Goal: Task Accomplishment & Management: Complete application form

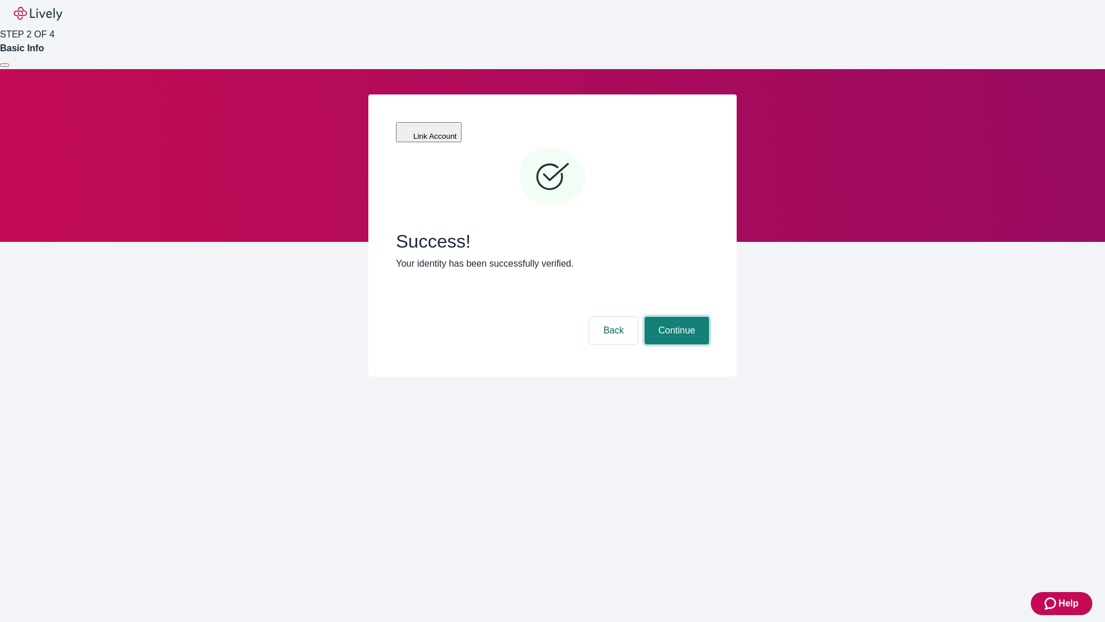
click at [675, 317] on button "Continue" at bounding box center [677, 331] width 64 height 28
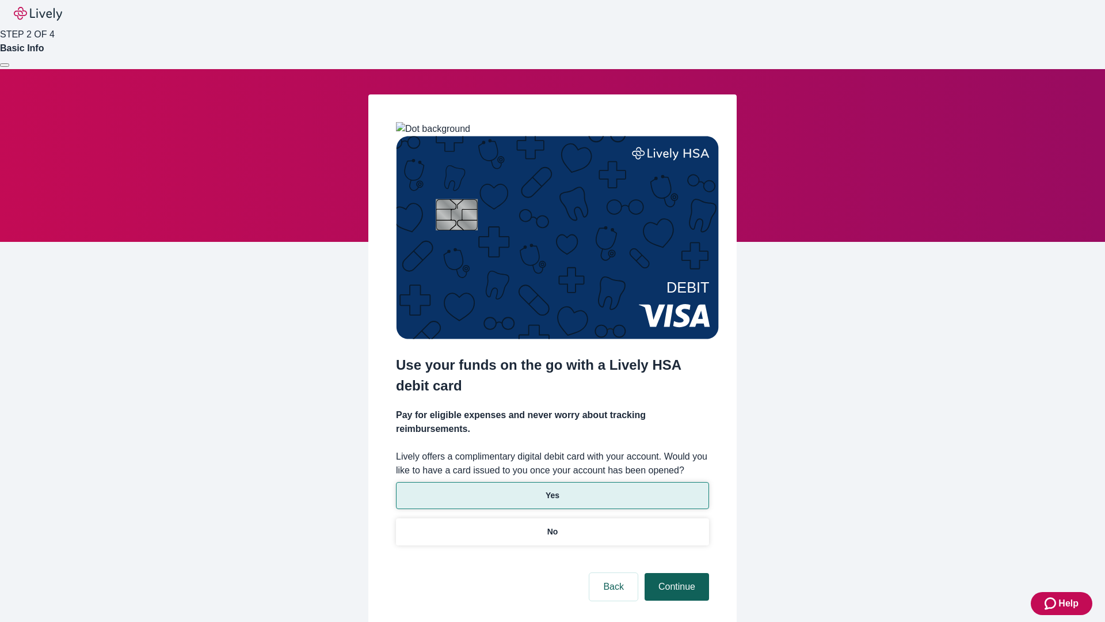
click at [552, 525] on p "No" at bounding box center [552, 531] width 11 height 12
click at [675, 573] on button "Continue" at bounding box center [677, 587] width 64 height 28
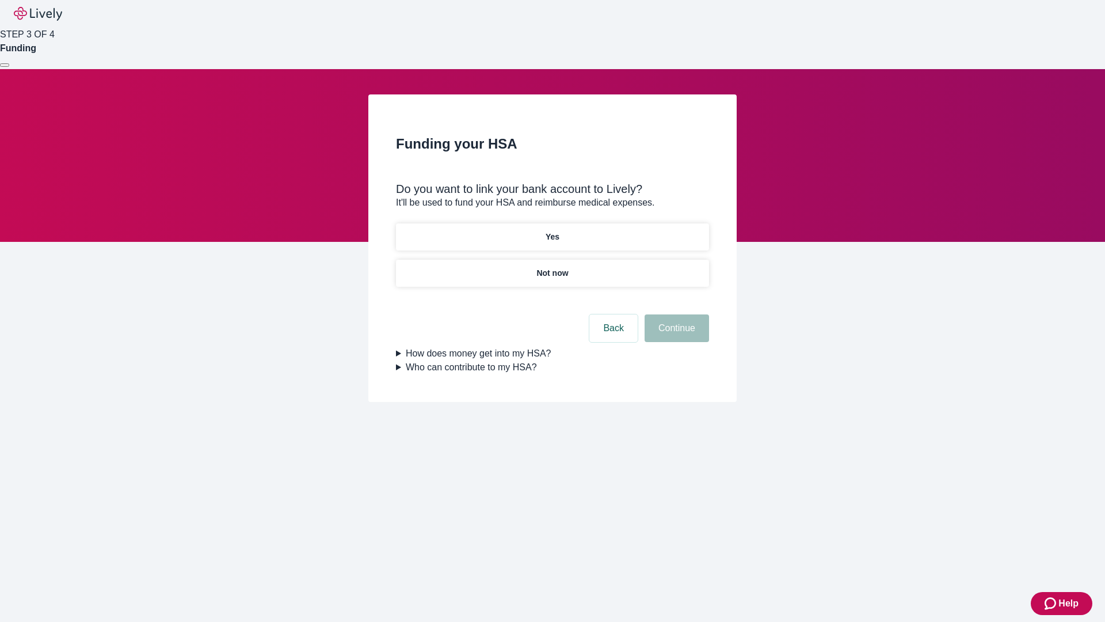
click at [552, 231] on p "Yes" at bounding box center [553, 237] width 14 height 12
click at [675, 314] on button "Continue" at bounding box center [677, 328] width 64 height 28
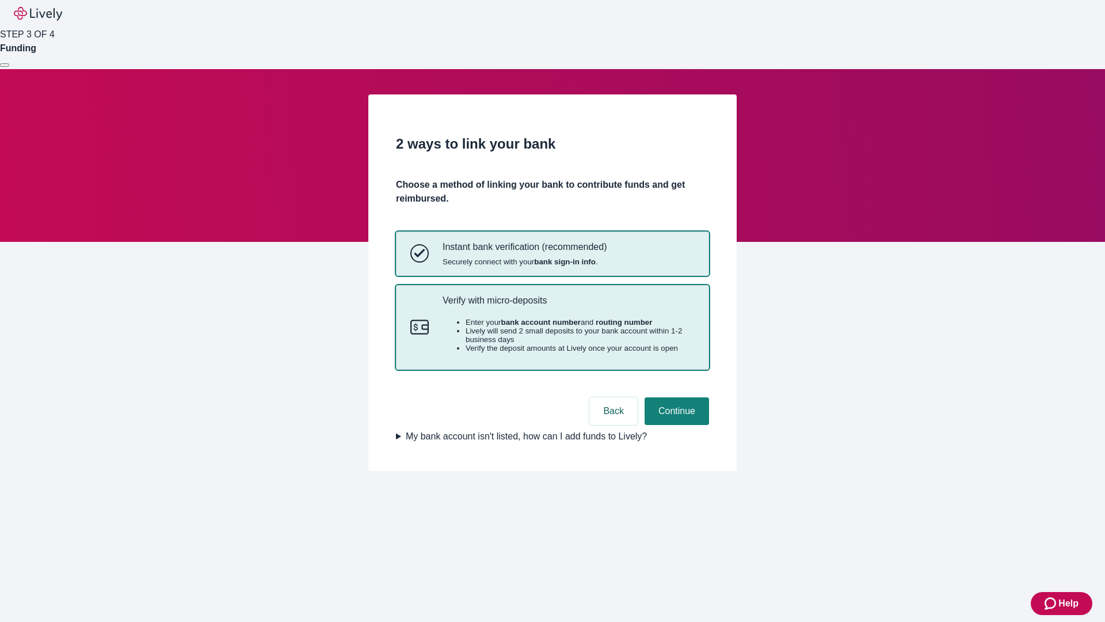
click at [568, 306] on p "Verify with micro-deposits" at bounding box center [569, 300] width 252 height 11
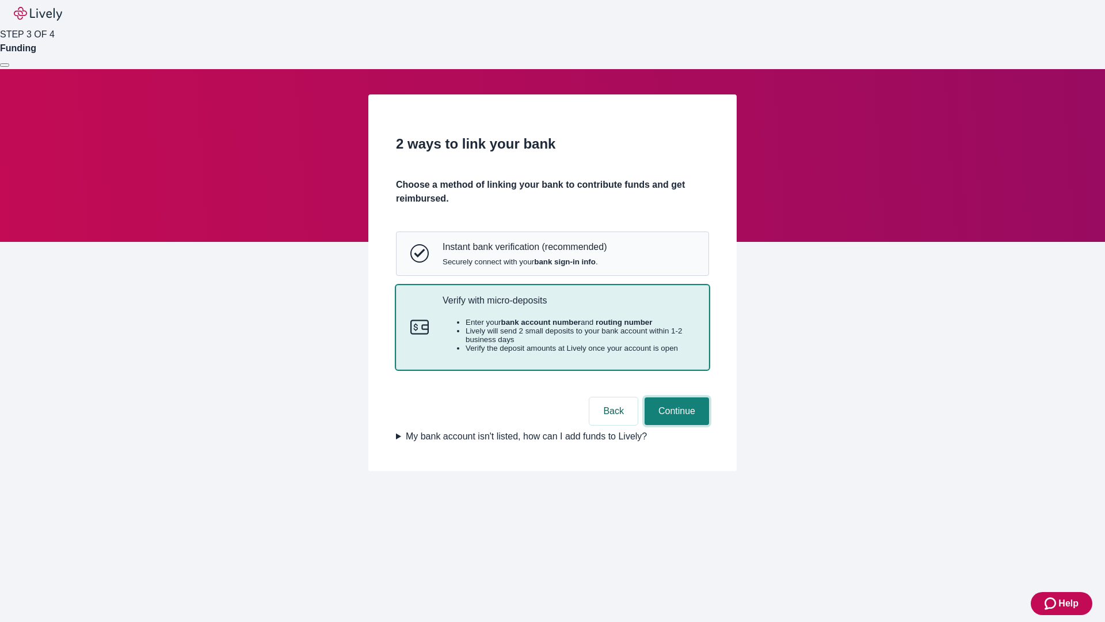
click at [675, 425] on button "Continue" at bounding box center [677, 411] width 64 height 28
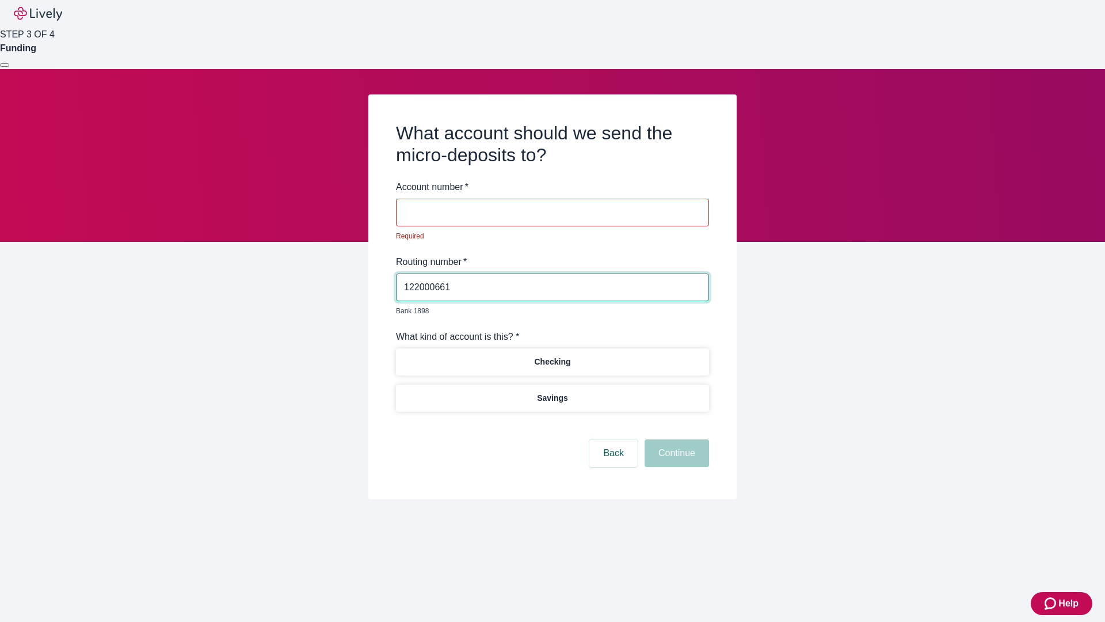
type input "122000661"
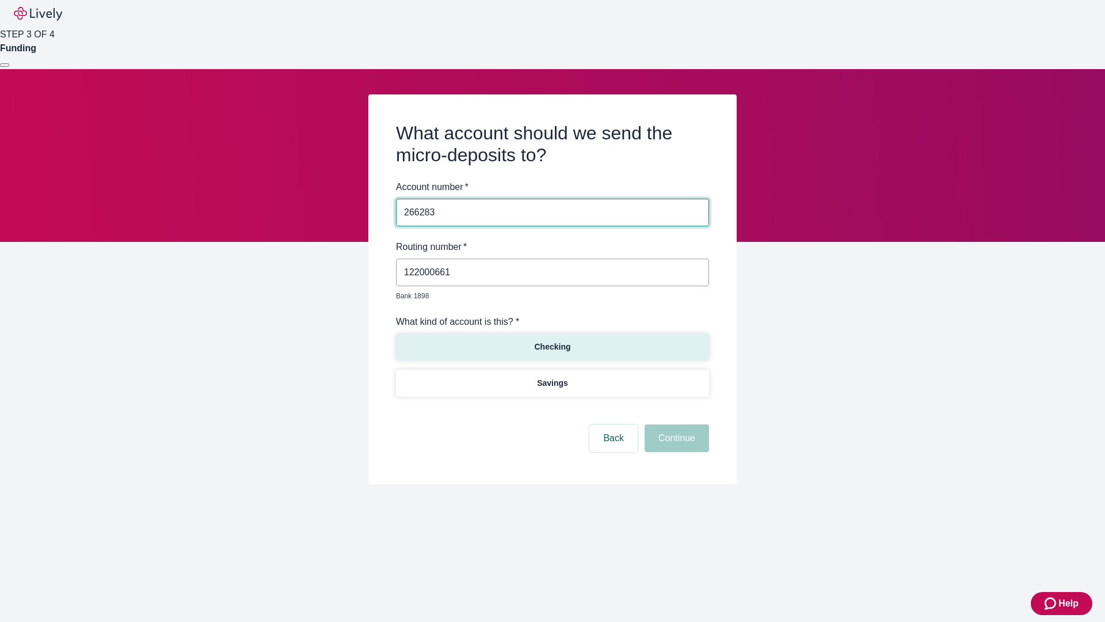
type input "266283"
click at [552, 341] on p "Checking" at bounding box center [552, 347] width 36 height 12
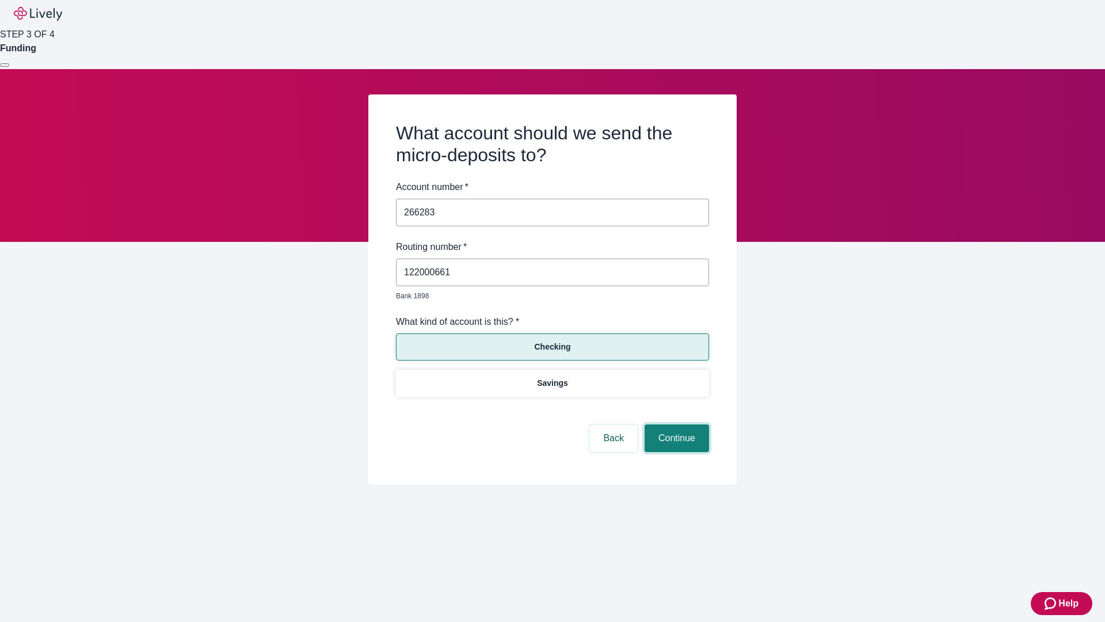
click at [675, 425] on button "Continue" at bounding box center [677, 438] width 64 height 28
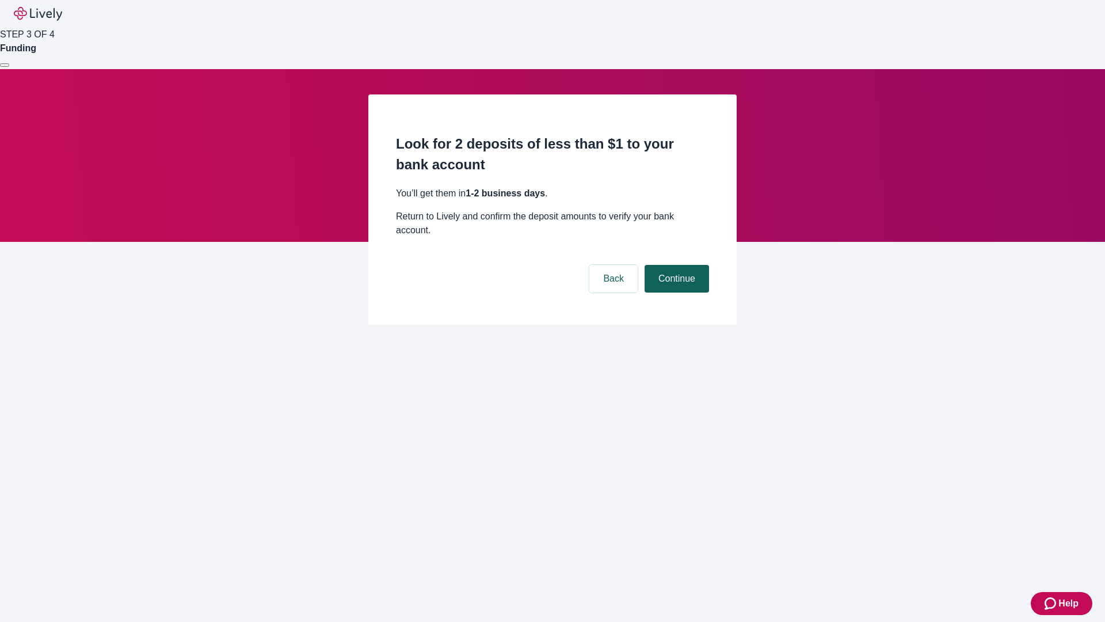
click at [675, 265] on button "Continue" at bounding box center [677, 279] width 64 height 28
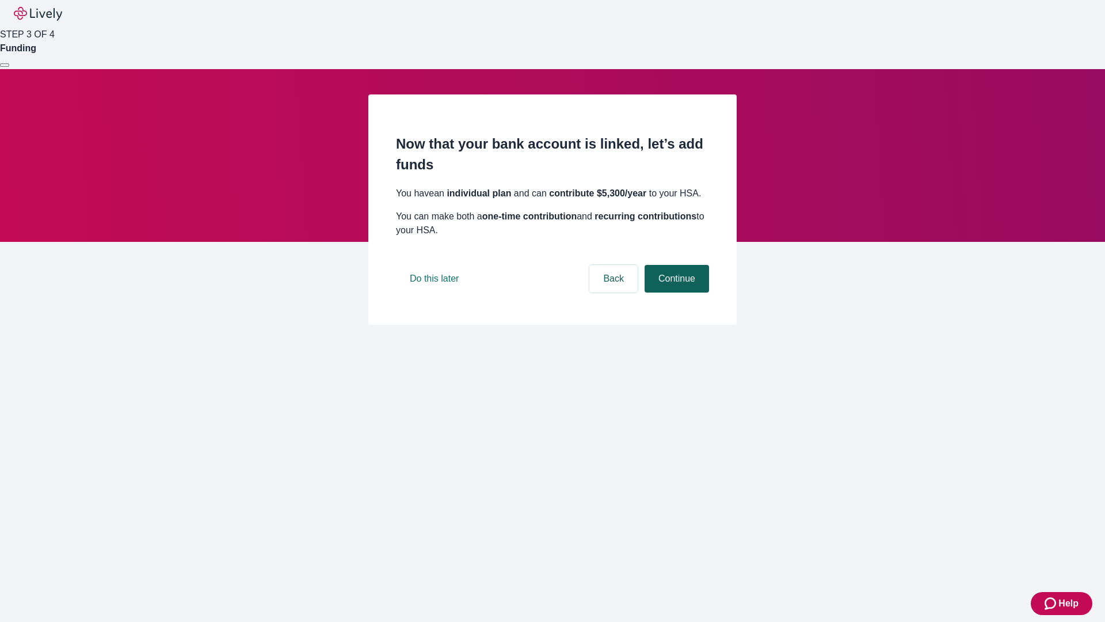
click at [675, 292] on button "Continue" at bounding box center [677, 279] width 64 height 28
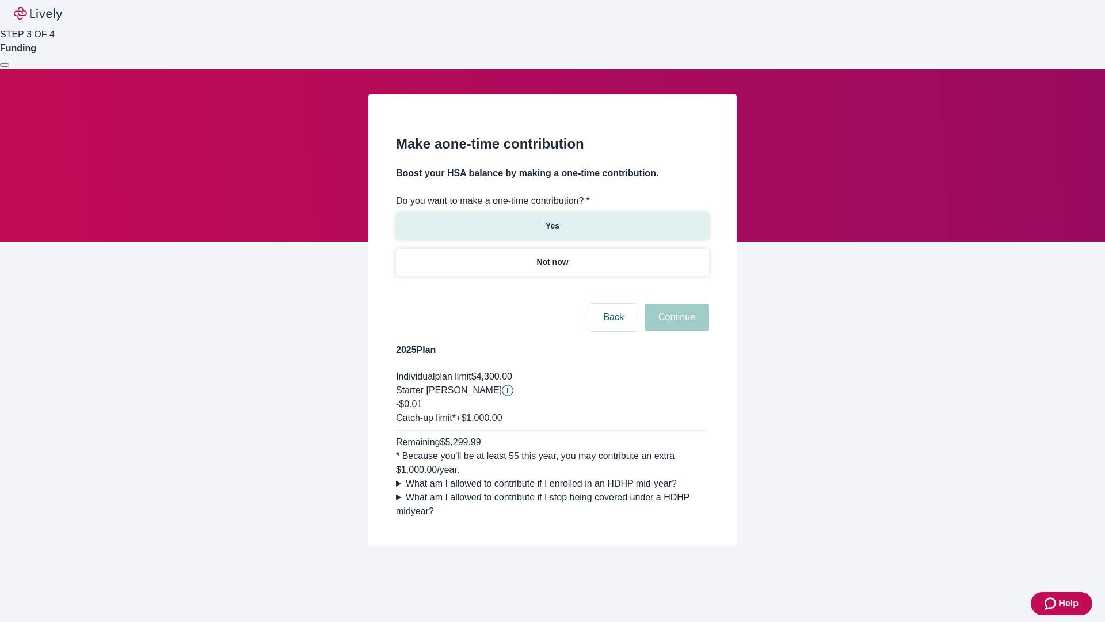
click at [552, 220] on p "Yes" at bounding box center [553, 226] width 14 height 12
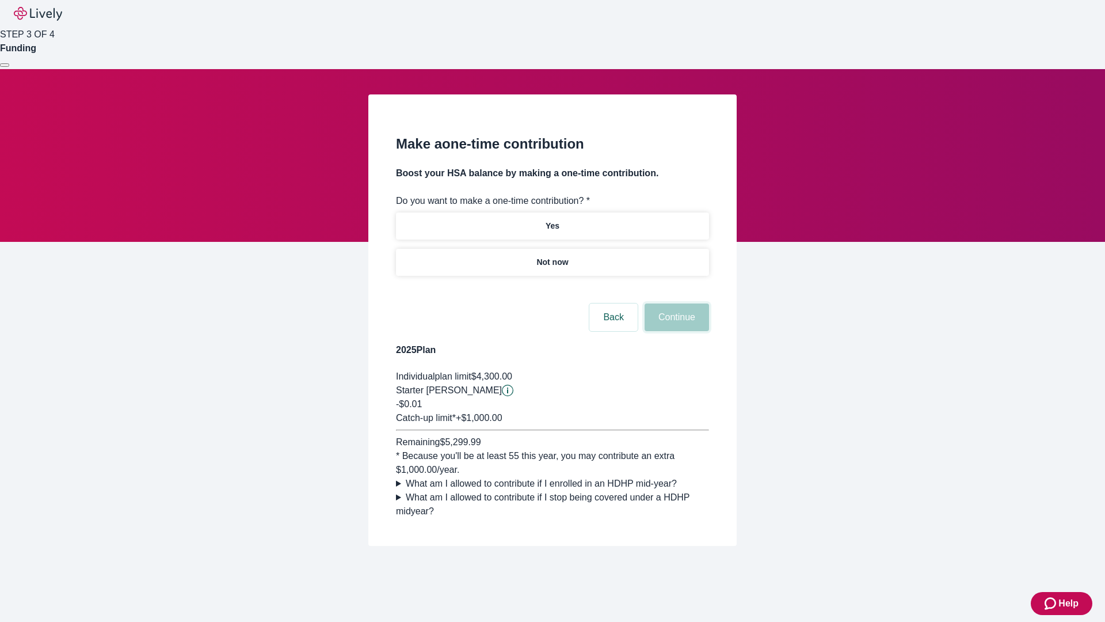
click at [675, 331] on button "Continue" at bounding box center [677, 317] width 64 height 28
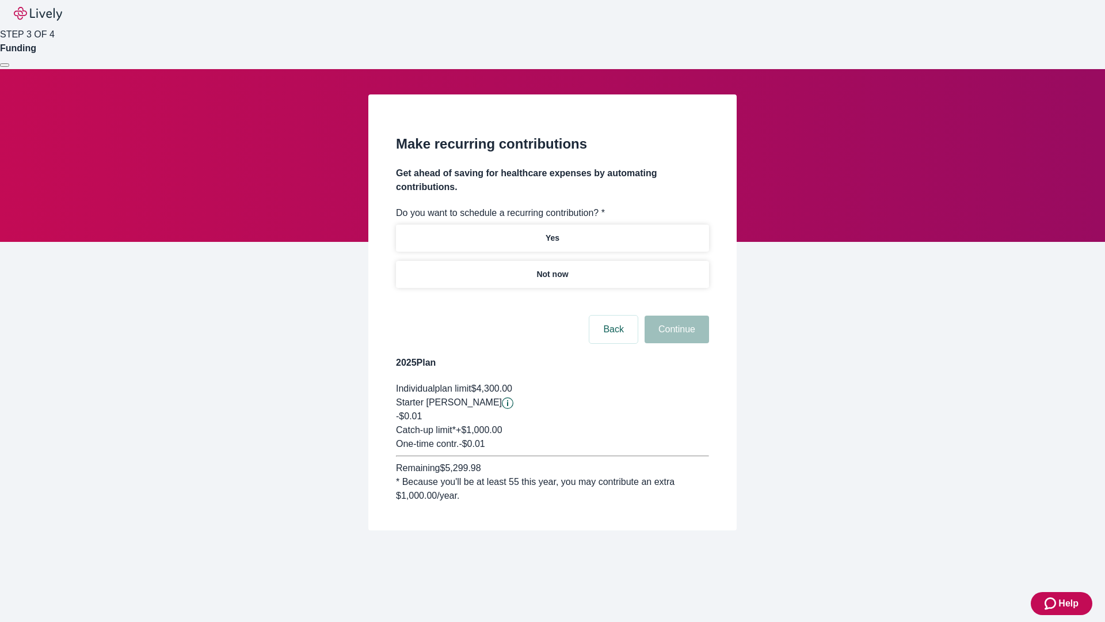
click at [552, 268] on p "Not now" at bounding box center [552, 274] width 32 height 12
click at [675, 315] on button "Continue" at bounding box center [677, 329] width 64 height 28
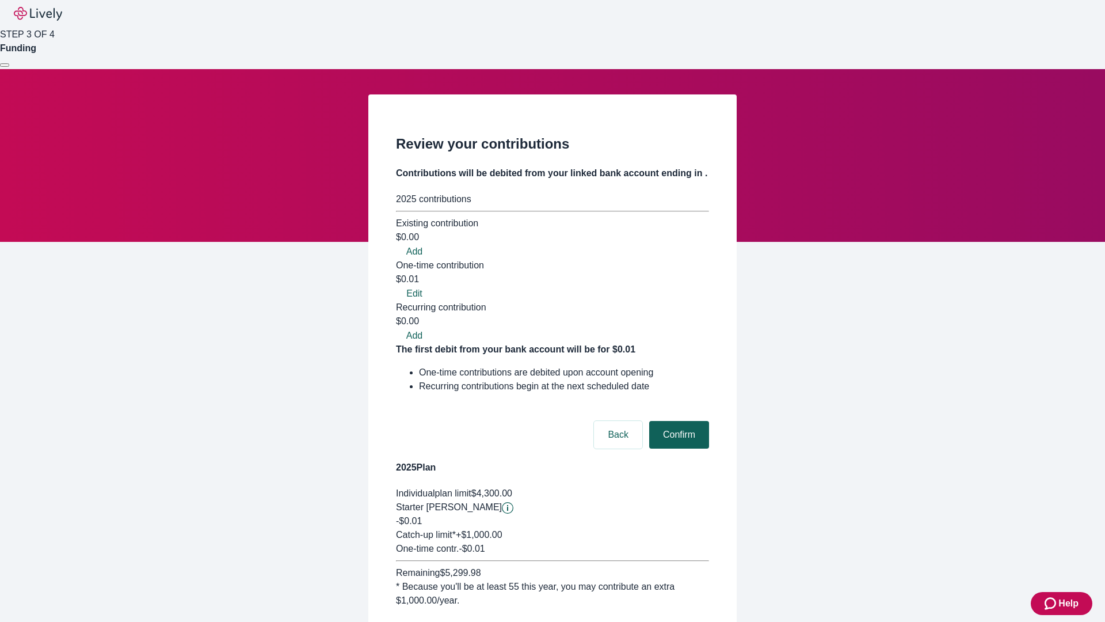
click at [677, 421] on button "Confirm" at bounding box center [679, 435] width 60 height 28
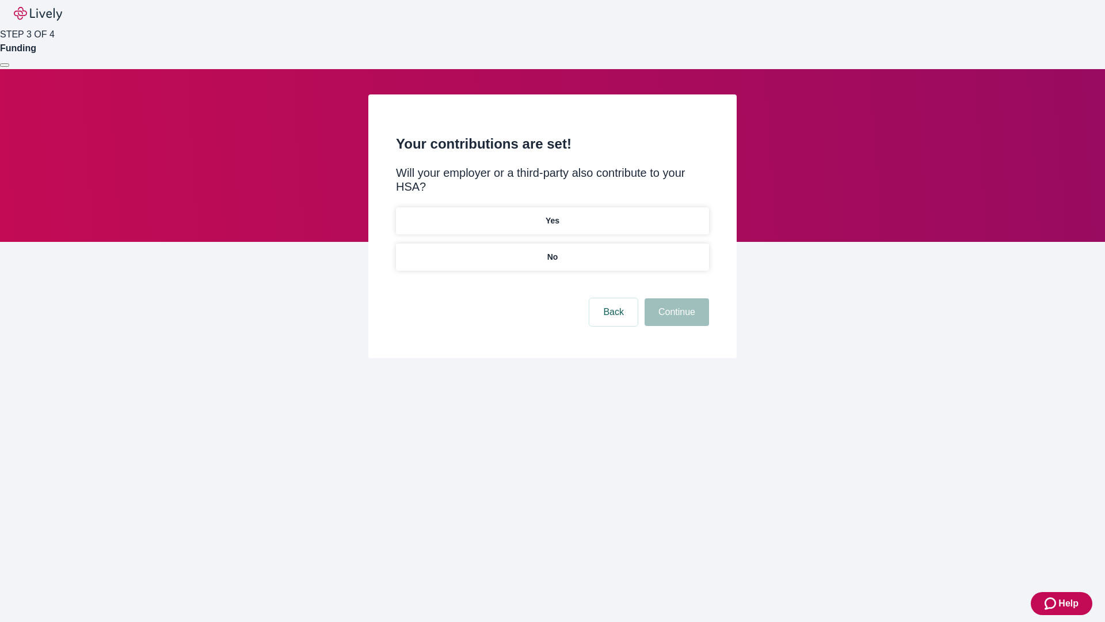
click at [552, 251] on p "No" at bounding box center [552, 257] width 11 height 12
click at [675, 298] on button "Continue" at bounding box center [677, 312] width 64 height 28
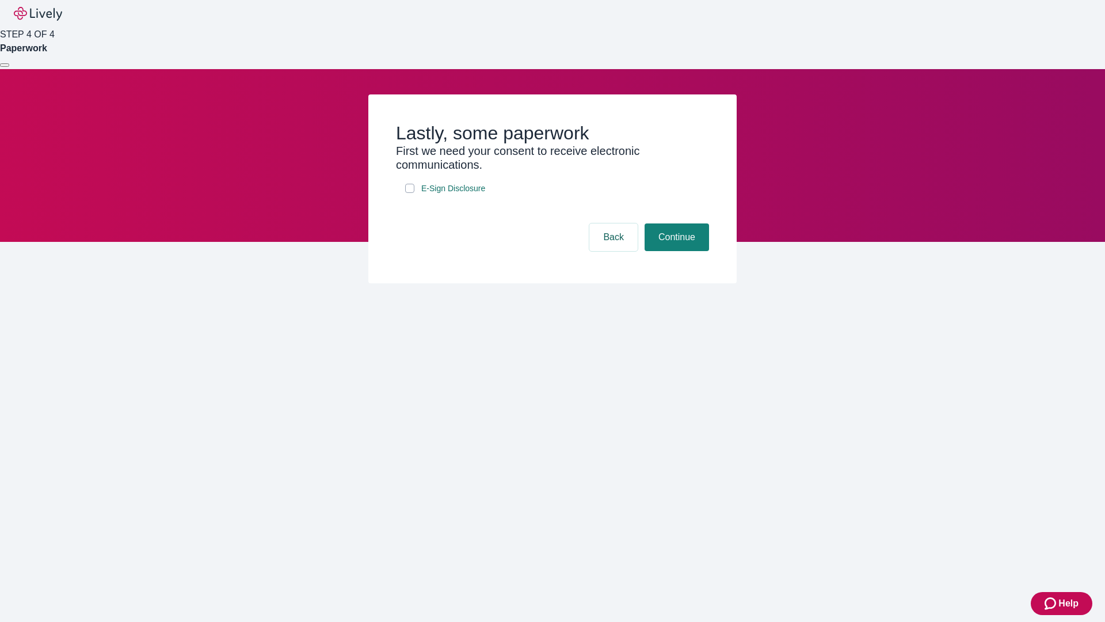
click at [410, 193] on input "E-Sign Disclosure" at bounding box center [409, 188] width 9 height 9
checkbox input "true"
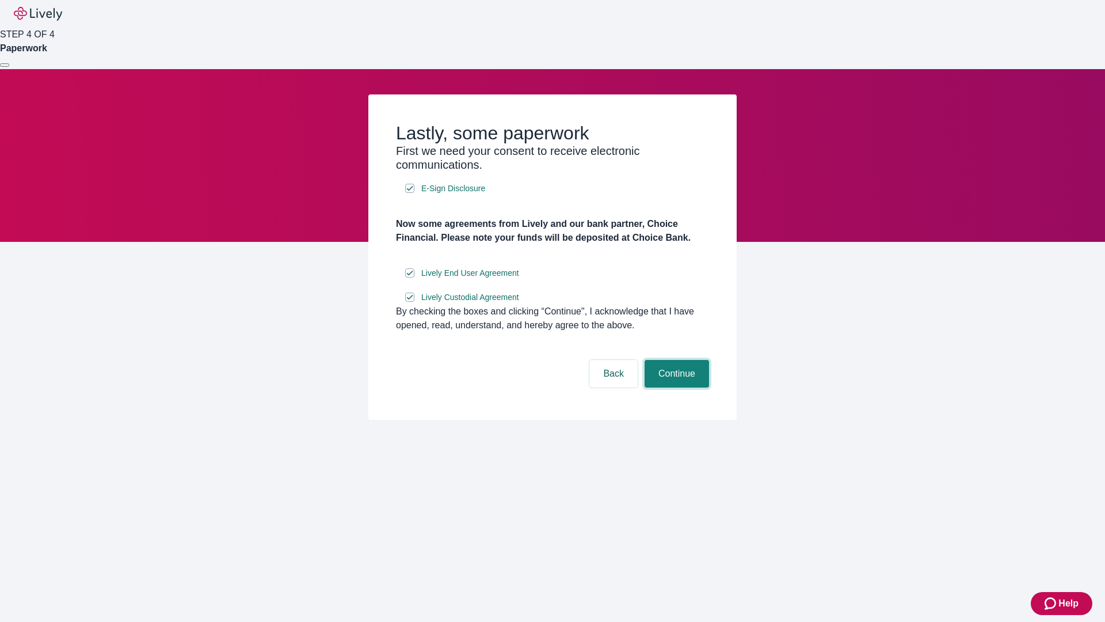
click at [675, 387] on button "Continue" at bounding box center [677, 374] width 64 height 28
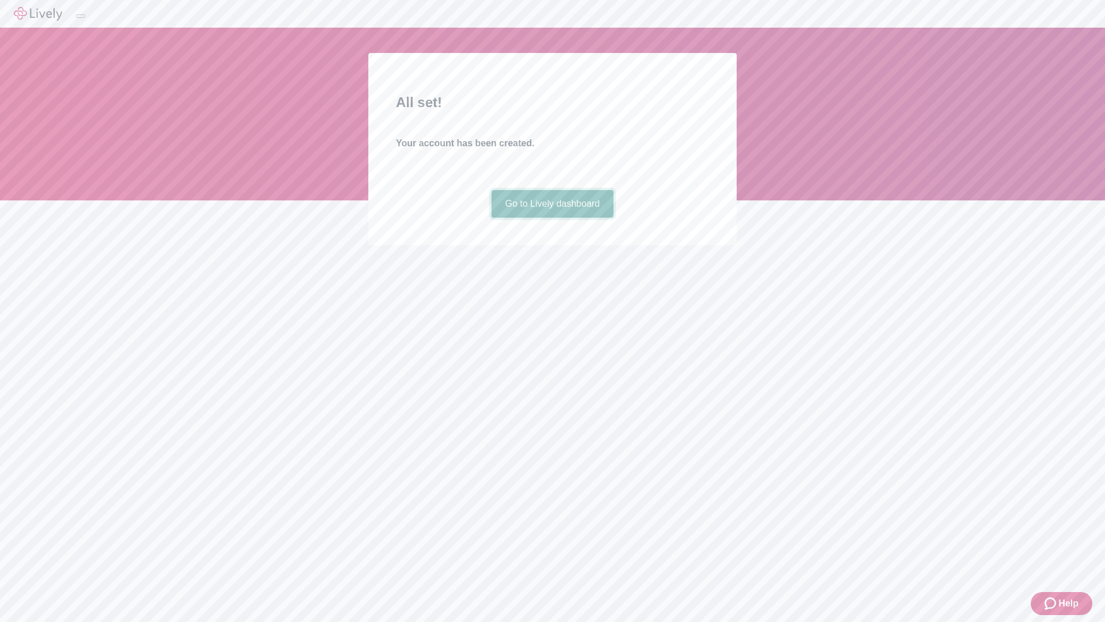
click at [552, 218] on link "Go to Lively dashboard" at bounding box center [552, 204] width 123 height 28
